Goal: Check status: Check status

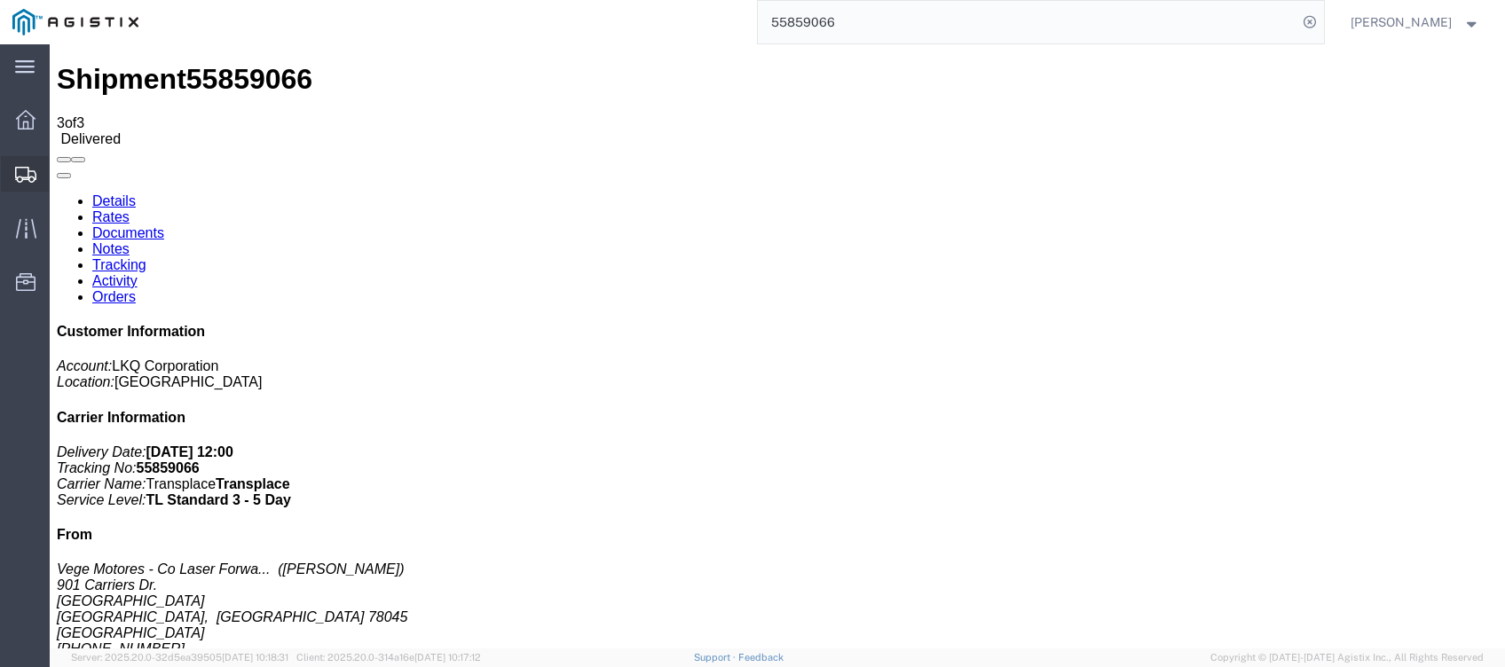
click at [13, 171] on div at bounding box center [26, 173] width 50 height 35
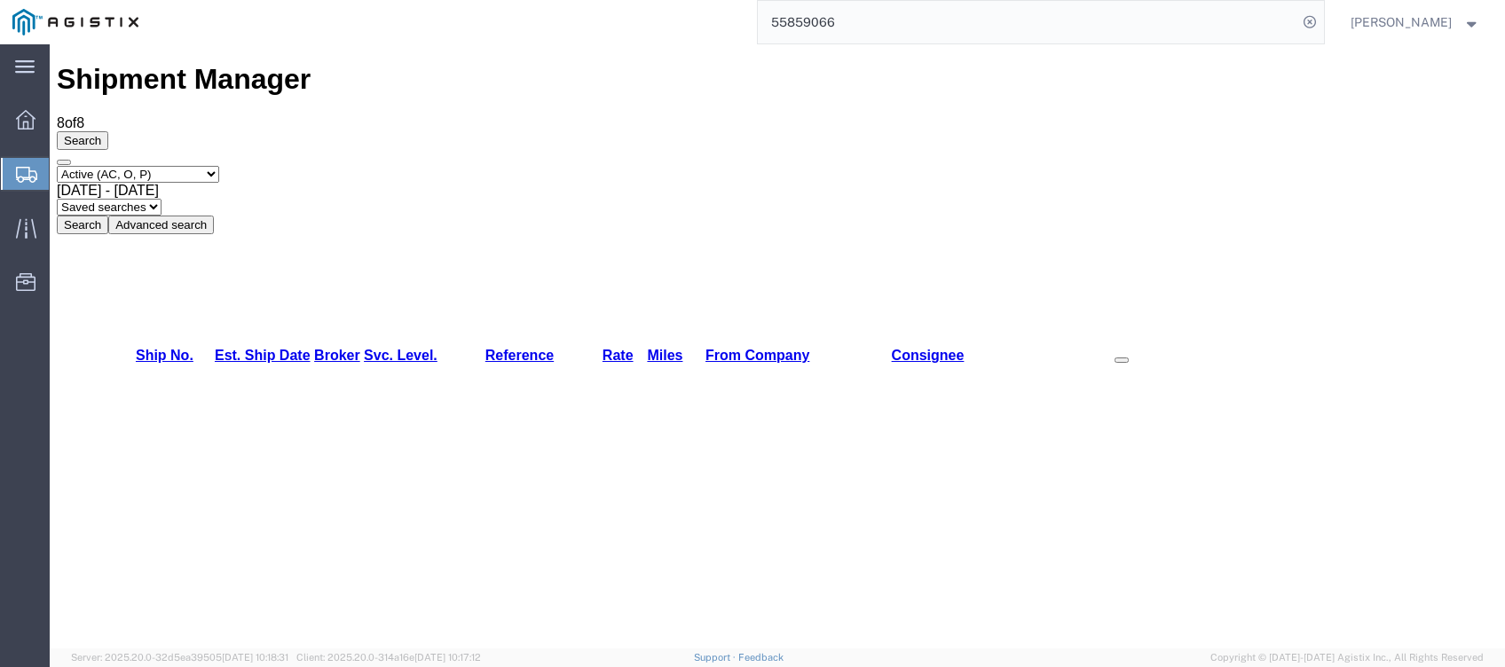
click at [159, 183] on span "[DATE] - [DATE]" at bounding box center [108, 190] width 102 height 15
click at [182, 166] on select "Select status Active (AC, O, P) All Approved Awaiting Confirmation (AC) Booked …" at bounding box center [138, 174] width 162 height 17
click at [57, 166] on select "Select status Active (AC, O, P) All Approved Awaiting Confirmation (AC) Booked …" at bounding box center [138, 174] width 162 height 17
click at [138, 166] on select "Select status Active (AC, O, P) All Approved Awaiting Confirmation (AC) Booked …" at bounding box center [138, 174] width 162 height 17
select select "BOOK"
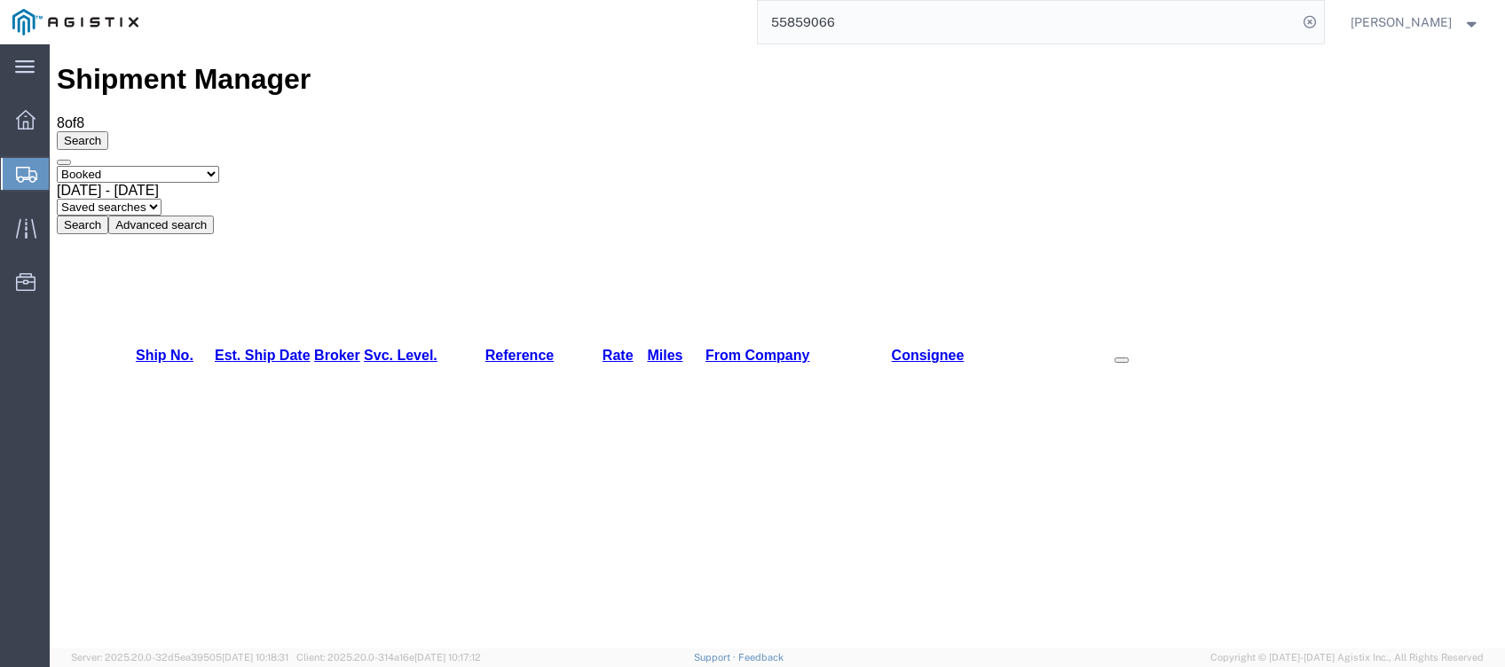
click at [57, 166] on select "Select status Active (AC, O, P) All Approved Awaiting Confirmation (AC) Booked …" at bounding box center [138, 174] width 162 height 17
click at [108, 216] on button "Search" at bounding box center [82, 225] width 51 height 19
click at [416, 183] on div "[DATE] - [DATE]" at bounding box center [777, 191] width 1441 height 16
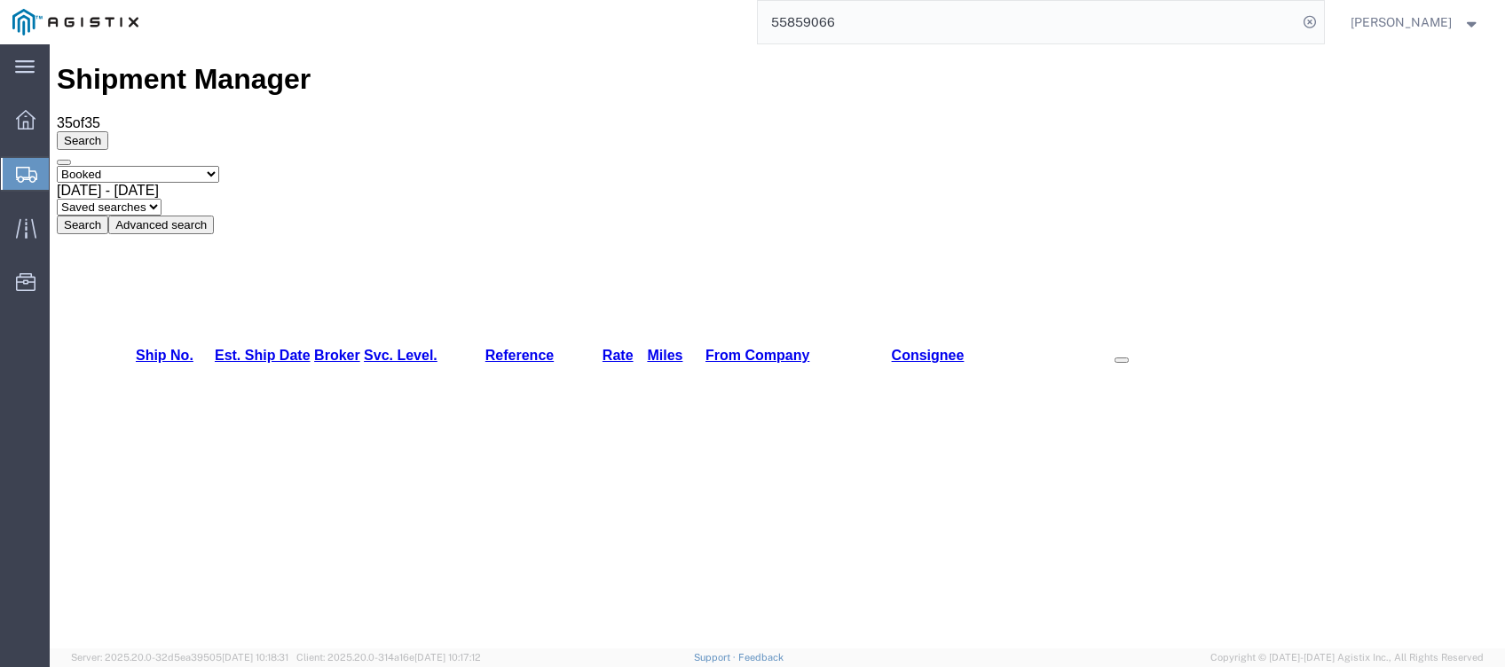
click at [108, 216] on button "Search" at bounding box center [82, 225] width 51 height 19
drag, startPoint x: 893, startPoint y: 195, endPoint x: 903, endPoint y: 194, distance: 10.7
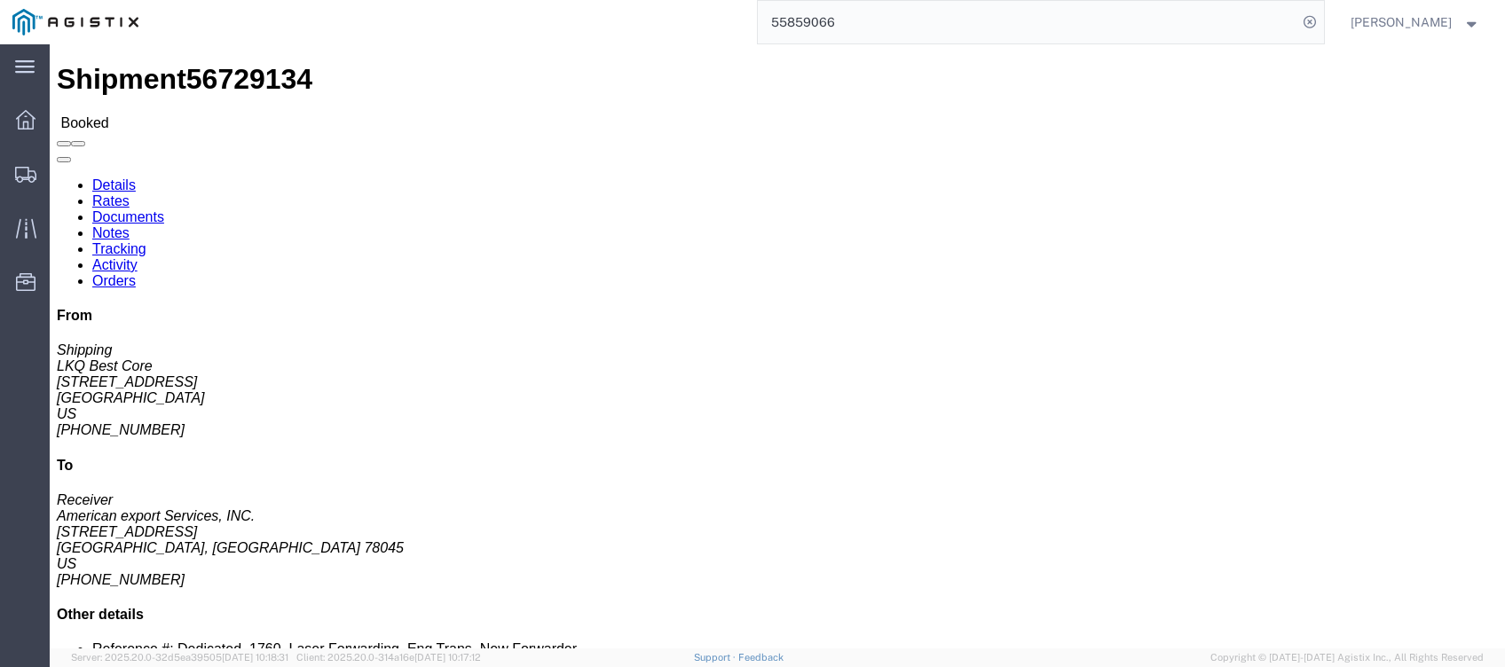
click button "button"
